Goal: Task Accomplishment & Management: Manage account settings

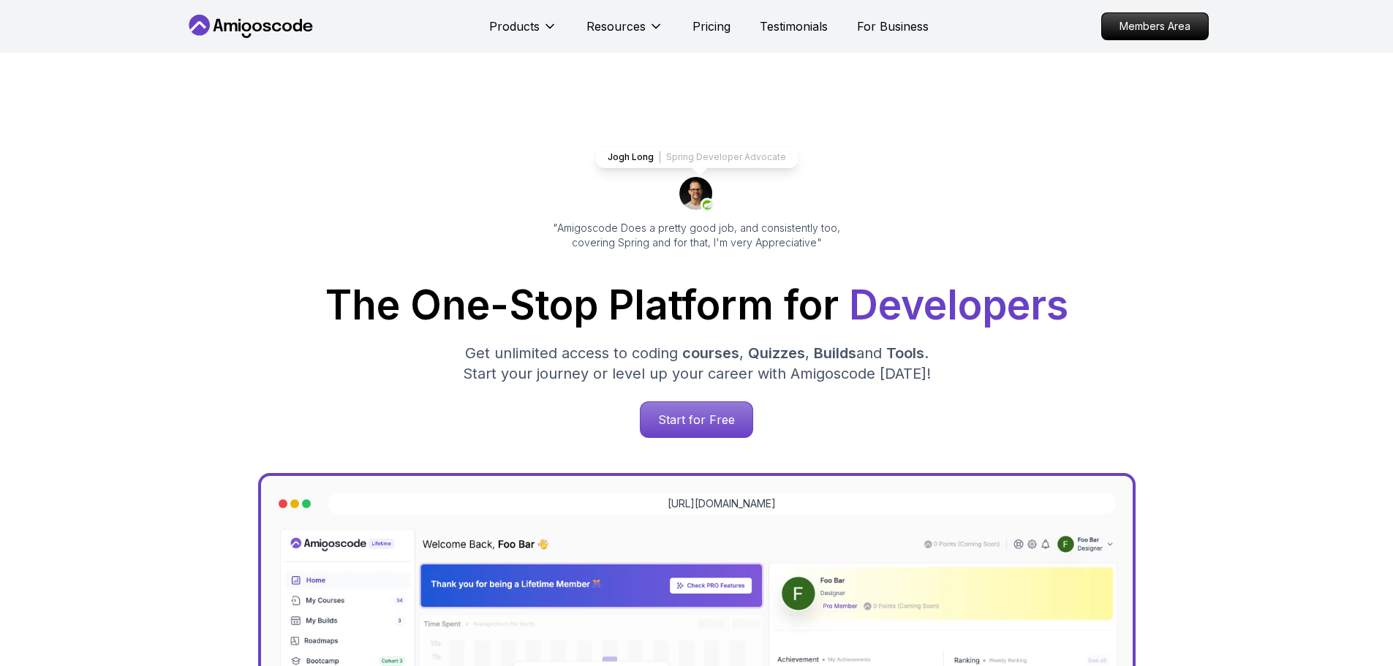
click at [1162, 25] on p "Members Area" at bounding box center [1155, 26] width 106 height 26
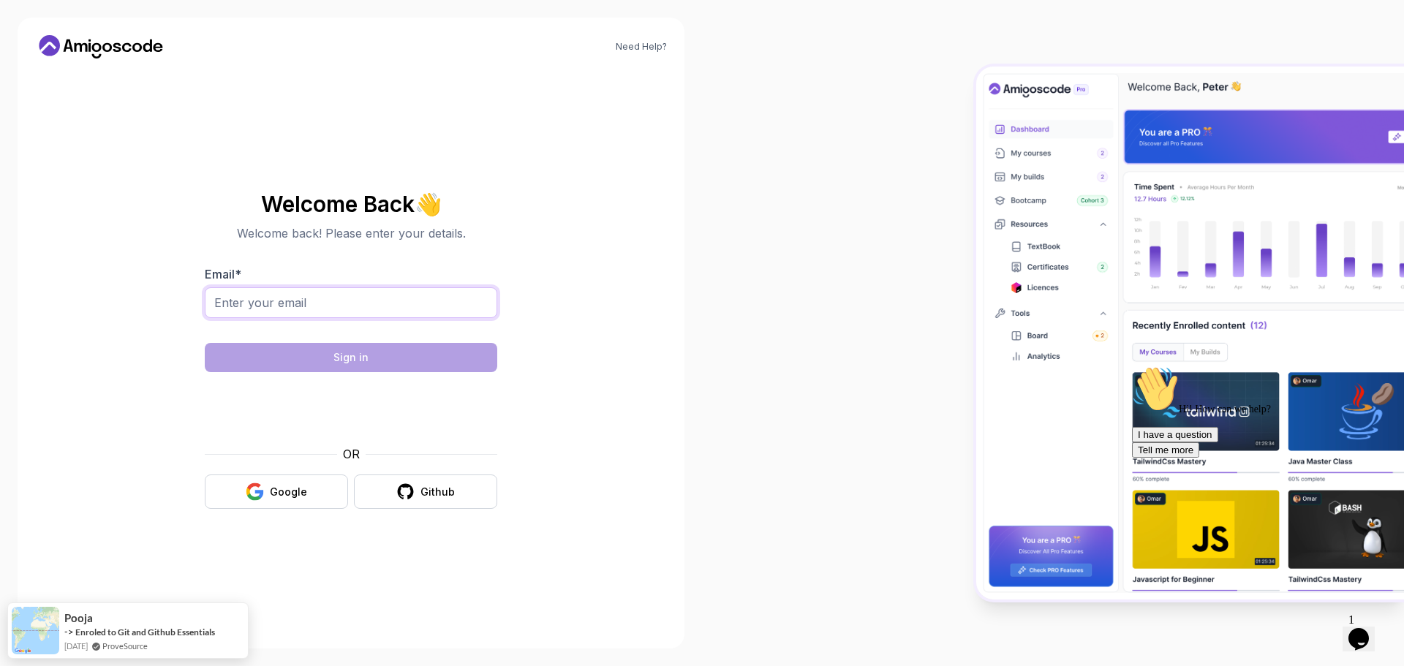
click at [453, 300] on input "Email *" at bounding box center [351, 302] width 292 height 31
type input "[EMAIL_ADDRESS][DOMAIN_NAME]"
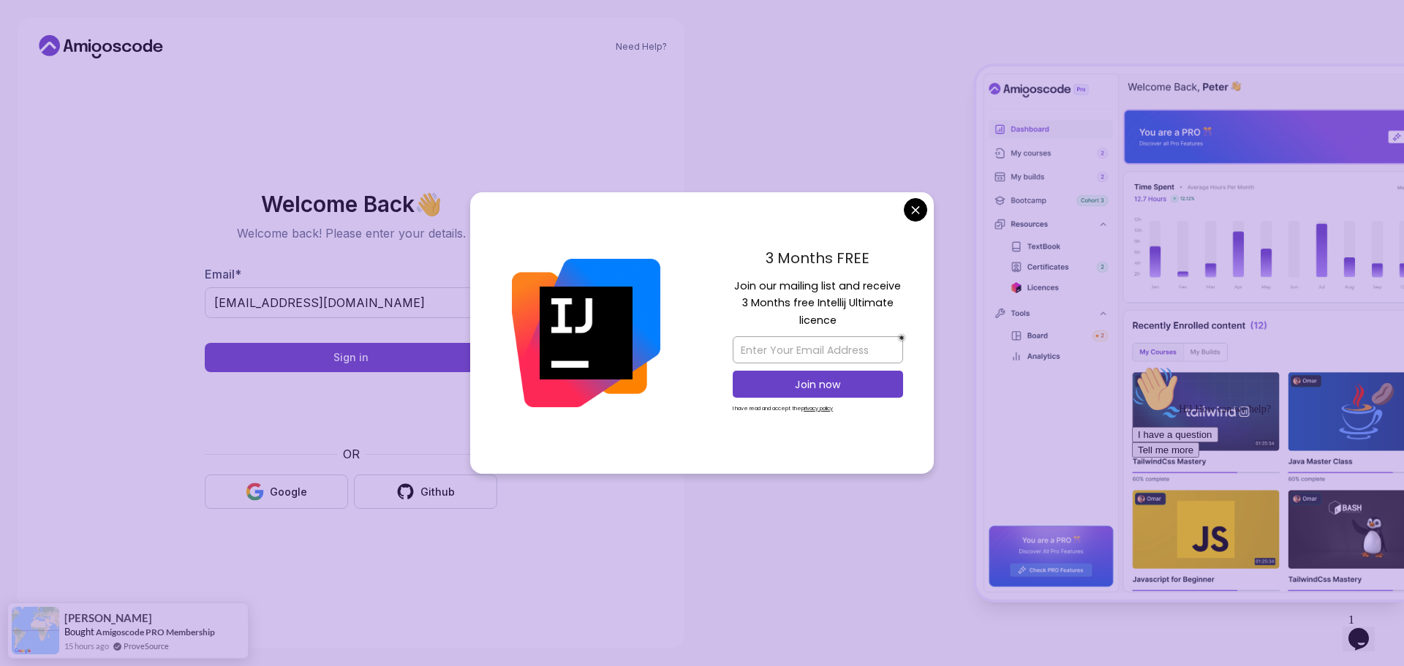
click at [917, 203] on body "Need Help? Welcome Back 👋 Welcome back! Please enter your details. Email * [EMA…" at bounding box center [702, 333] width 1404 height 666
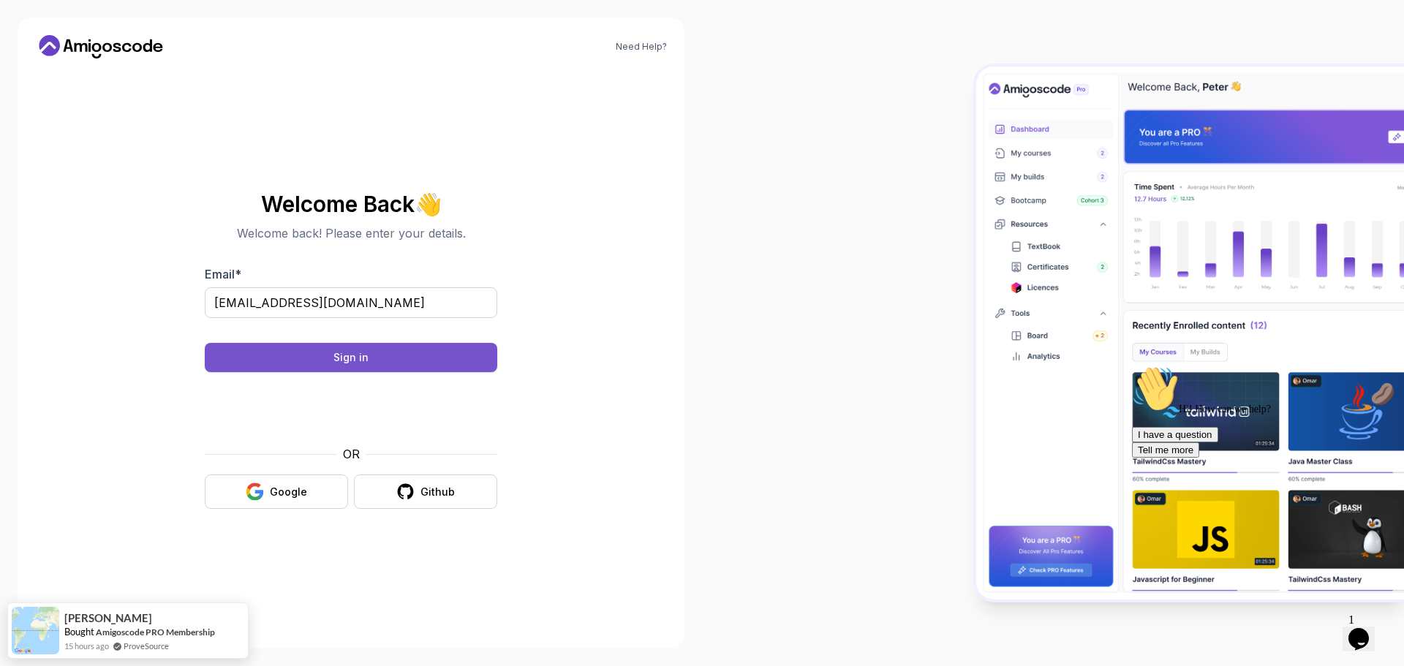
click at [417, 359] on button "Sign in" at bounding box center [351, 357] width 292 height 29
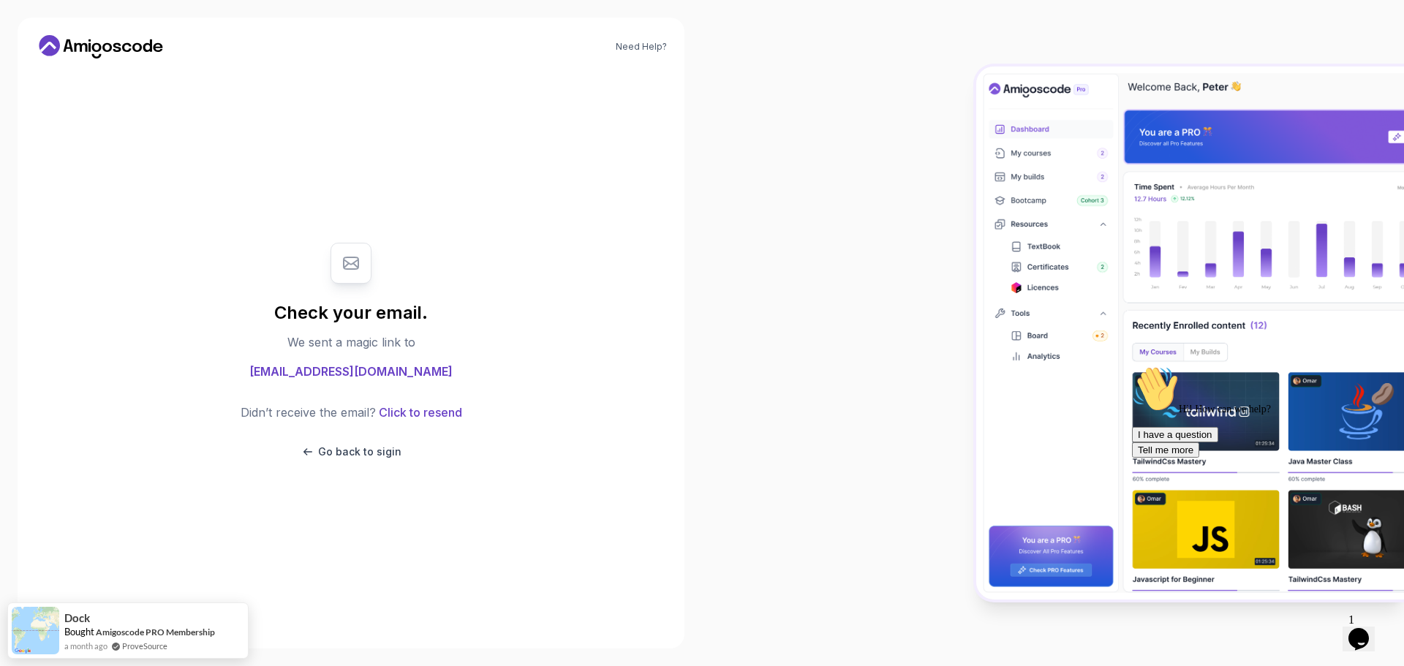
drag, startPoint x: 470, startPoint y: 292, endPoint x: 466, endPoint y: 277, distance: 15.1
click at [468, 281] on div "Check your email. We sent a magic link to [EMAIL_ADDRESS][DOMAIN_NAME] Didn’t r…" at bounding box center [351, 351] width 292 height 246
click at [352, 443] on div "Didn’t receive the email? Click to resend Go back to sigin" at bounding box center [352, 432] width 222 height 56
click at [352, 450] on p "Go back to sigin" at bounding box center [359, 451] width 83 height 15
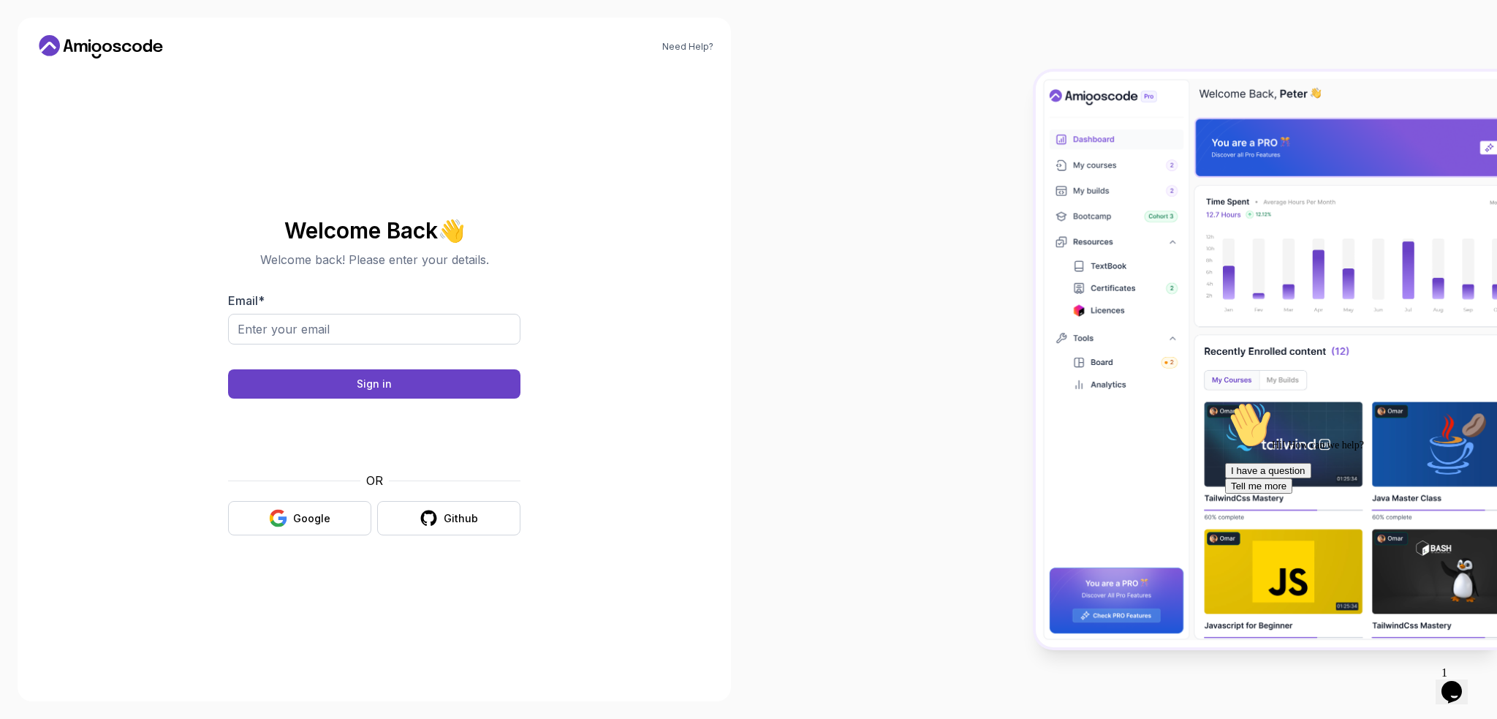
click at [453, 234] on span "👋" at bounding box center [452, 230] width 35 height 34
drag, startPoint x: 466, startPoint y: 230, endPoint x: 450, endPoint y: 235, distance: 16.7
click at [450, 235] on span "👋" at bounding box center [450, 230] width 27 height 23
